Goal: Register for event/course

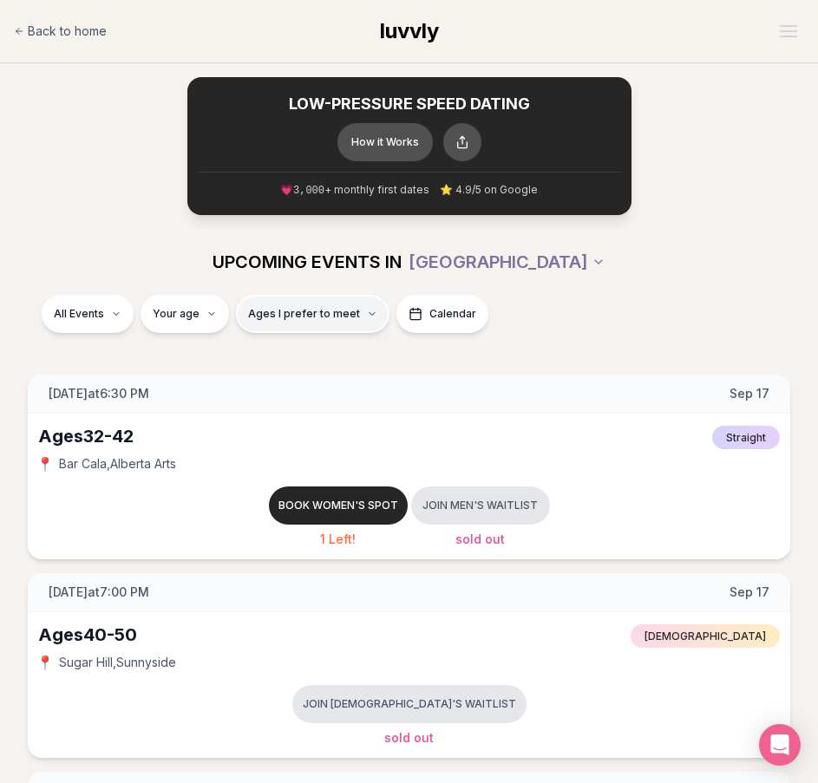
click at [289, 307] on span "Ages I prefer to meet" at bounding box center [304, 314] width 112 height 14
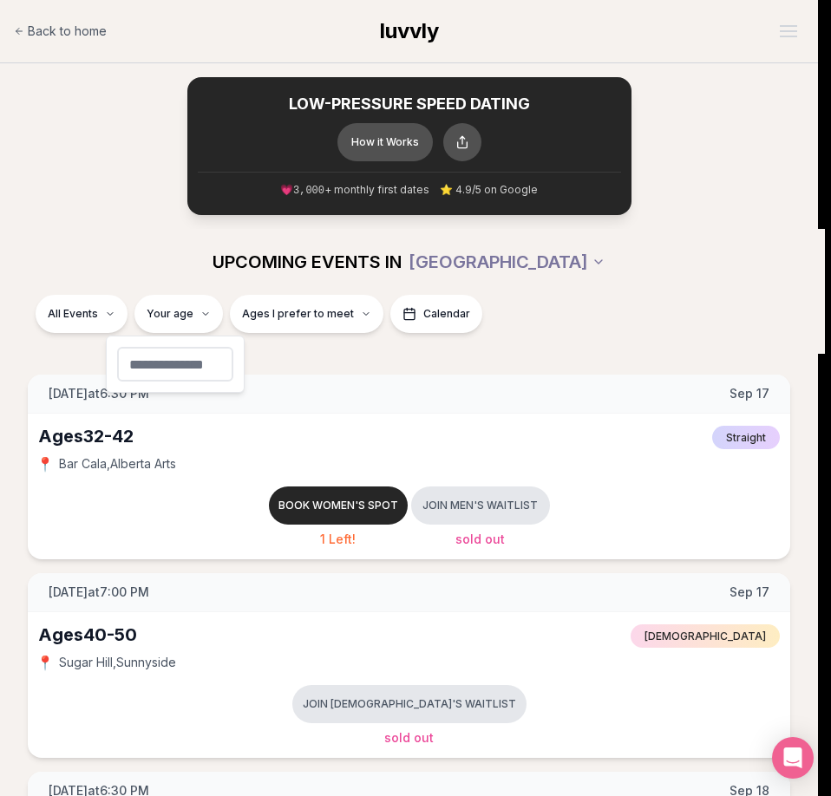
type input "**"
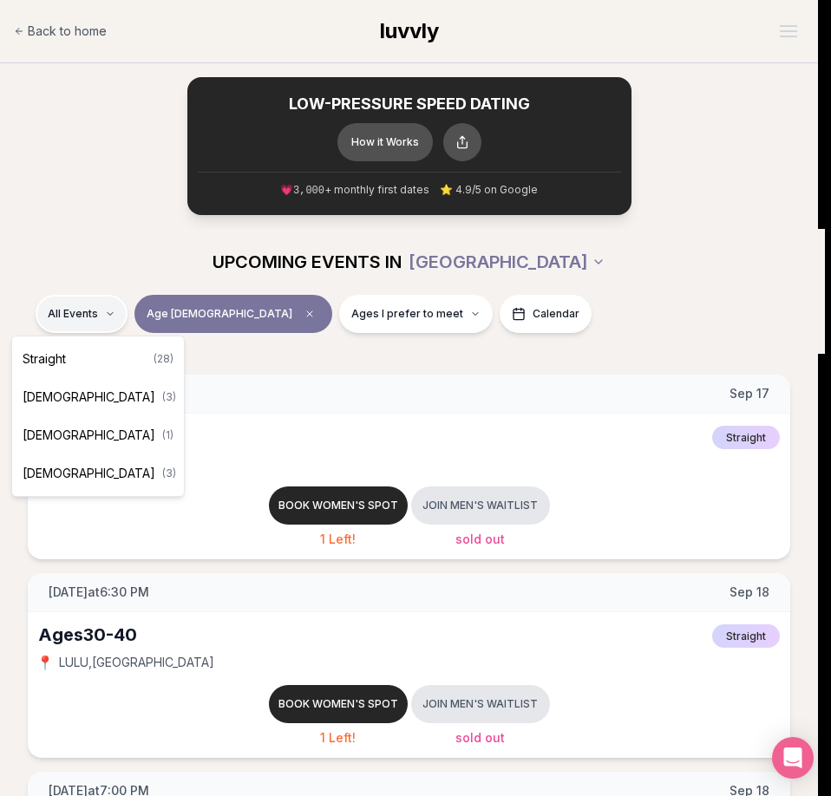
click at [81, 368] on div "Straight ( 28 )" at bounding box center [98, 359] width 165 height 38
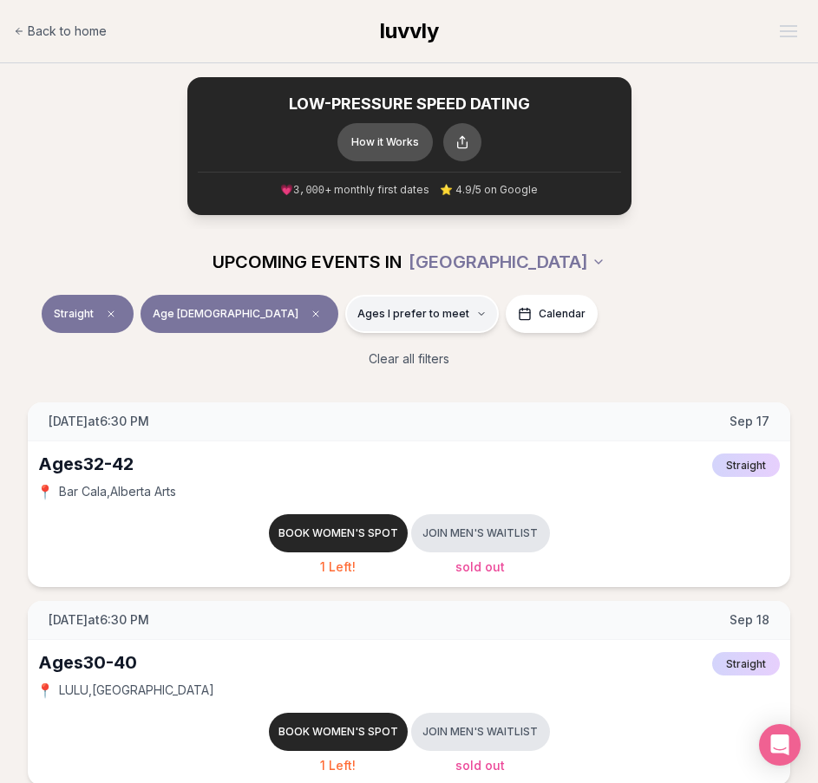
click at [357, 317] on span "Ages I prefer to meet" at bounding box center [413, 314] width 112 height 14
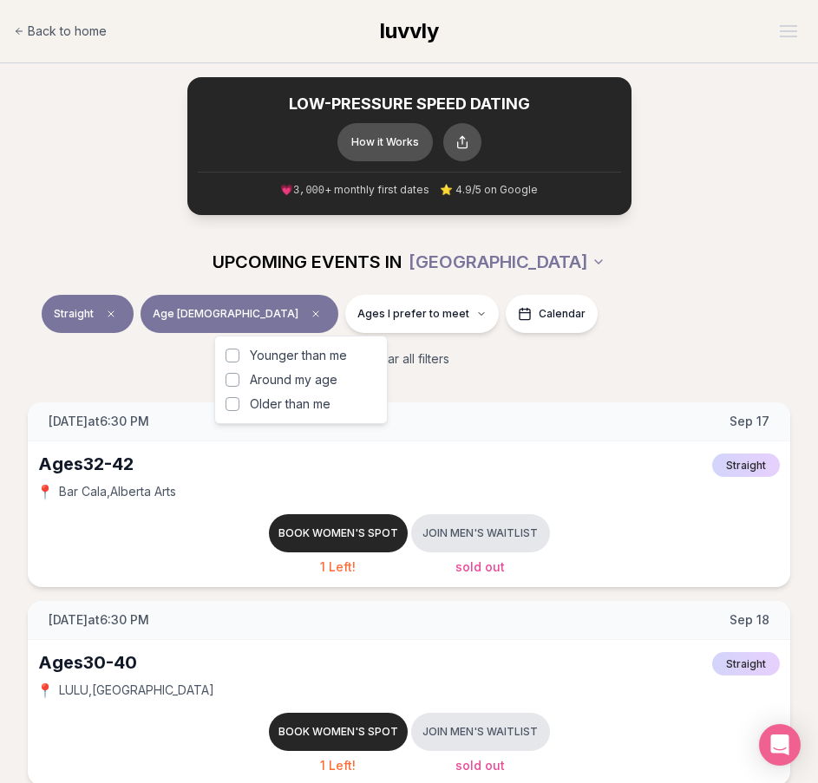
click at [289, 382] on span "Around my age" at bounding box center [294, 379] width 88 height 17
click at [239, 382] on button "Around my age" at bounding box center [232, 380] width 14 height 14
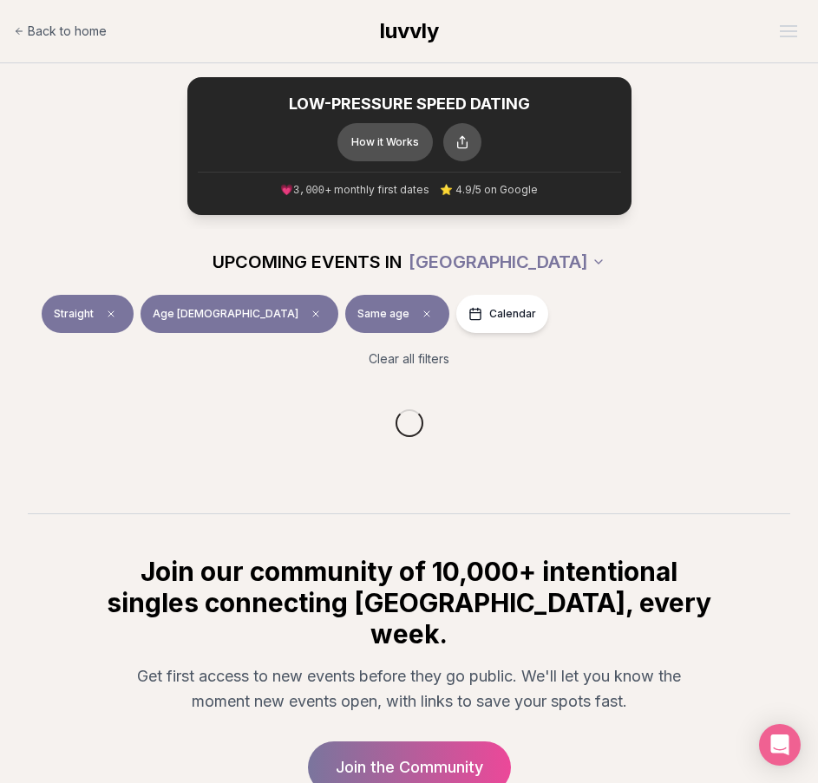
click at [678, 363] on div "Clear all filters" at bounding box center [409, 359] width 790 height 38
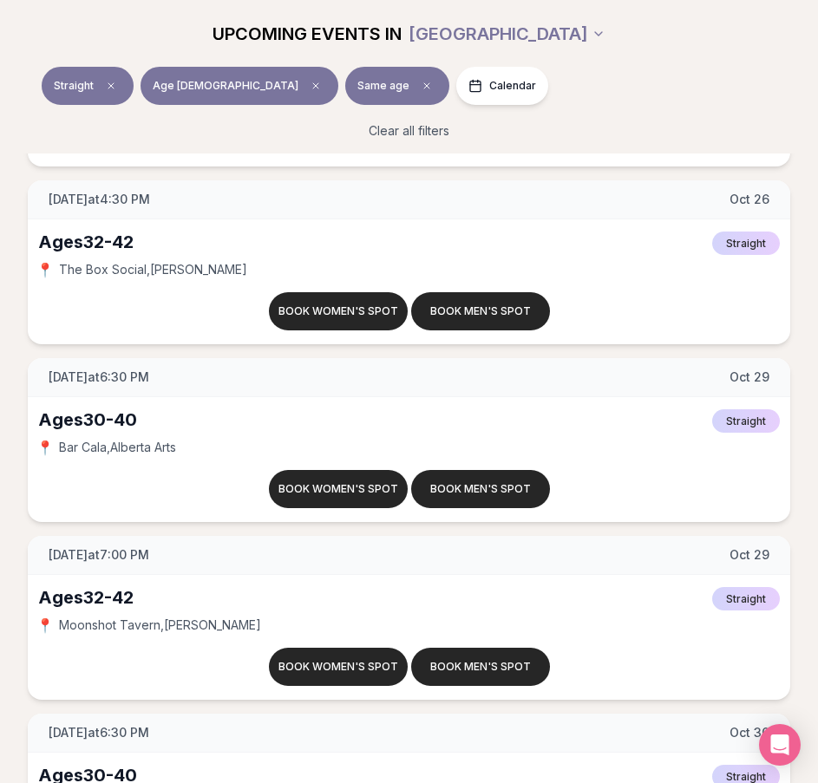
scroll to position [5007, 0]
